Goal: Task Accomplishment & Management: Use online tool/utility

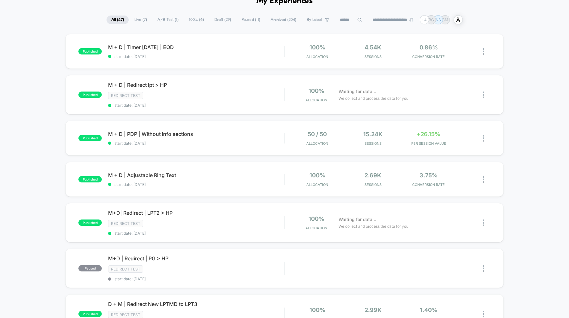
scroll to position [49, 0]
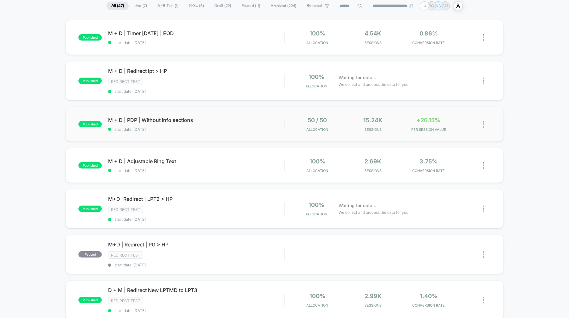
click at [218, 134] on div "published M + D | PDP | Without info sections start date: 8/26/2025 50 / 50 All…" at bounding box center [284, 124] width 438 height 35
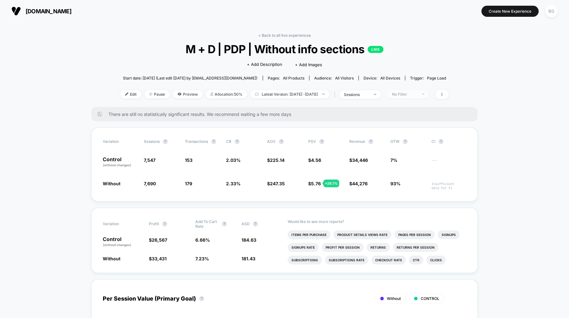
click at [429, 94] on span "No Filter" at bounding box center [409, 94] width 42 height 9
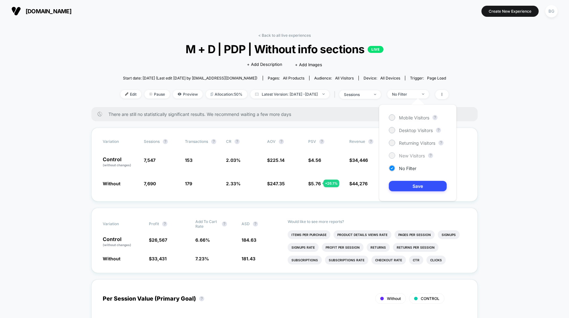
click at [408, 158] on div "New Visitors" at bounding box center [407, 155] width 36 height 6
click at [415, 189] on button "Save" at bounding box center [418, 186] width 58 height 10
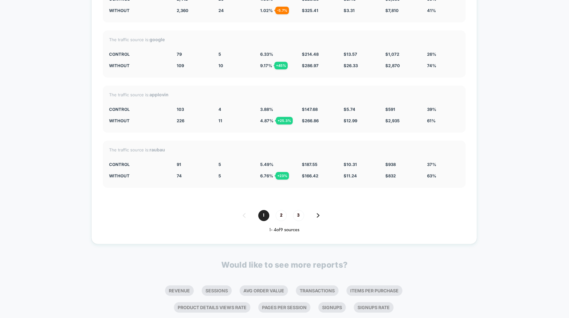
scroll to position [1565, 0]
